Goal: Find specific page/section: Find specific page/section

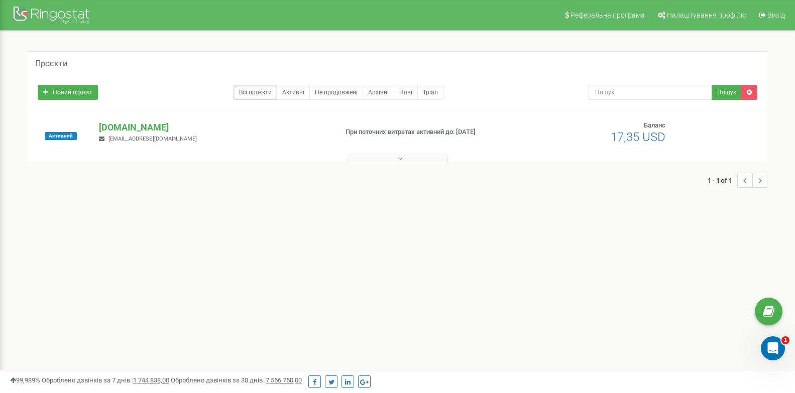
click at [130, 232] on div "Реферальна програма Налаштування профілю Вихід Проєкти Новий проєкт Всі проєкти…" at bounding box center [397, 301] width 795 height 603
click at [437, 152] on div at bounding box center [397, 156] width 735 height 10
click at [437, 156] on button at bounding box center [397, 159] width 100 height 8
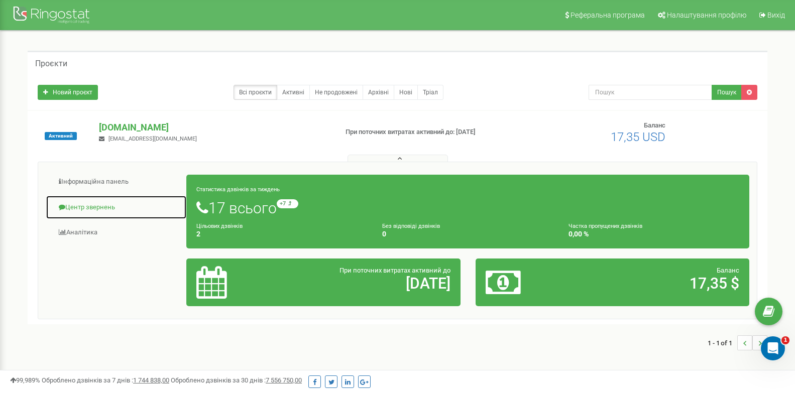
click at [94, 208] on link "Центр звернень" at bounding box center [116, 207] width 141 height 25
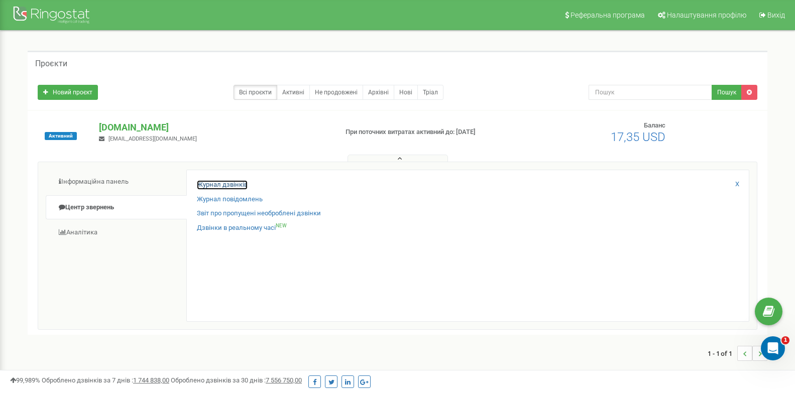
click at [233, 184] on link "Журнал дзвінків" at bounding box center [222, 185] width 51 height 10
